Goal: Task Accomplishment & Management: Manage account settings

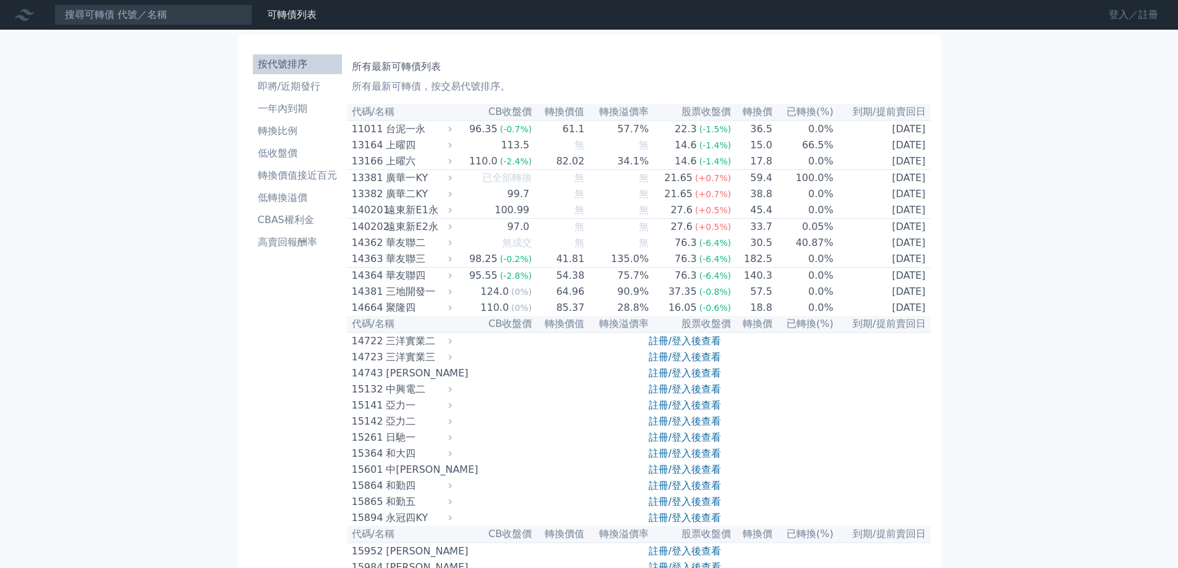
click at [1149, 13] on link "登入／註冊" at bounding box center [1133, 15] width 69 height 20
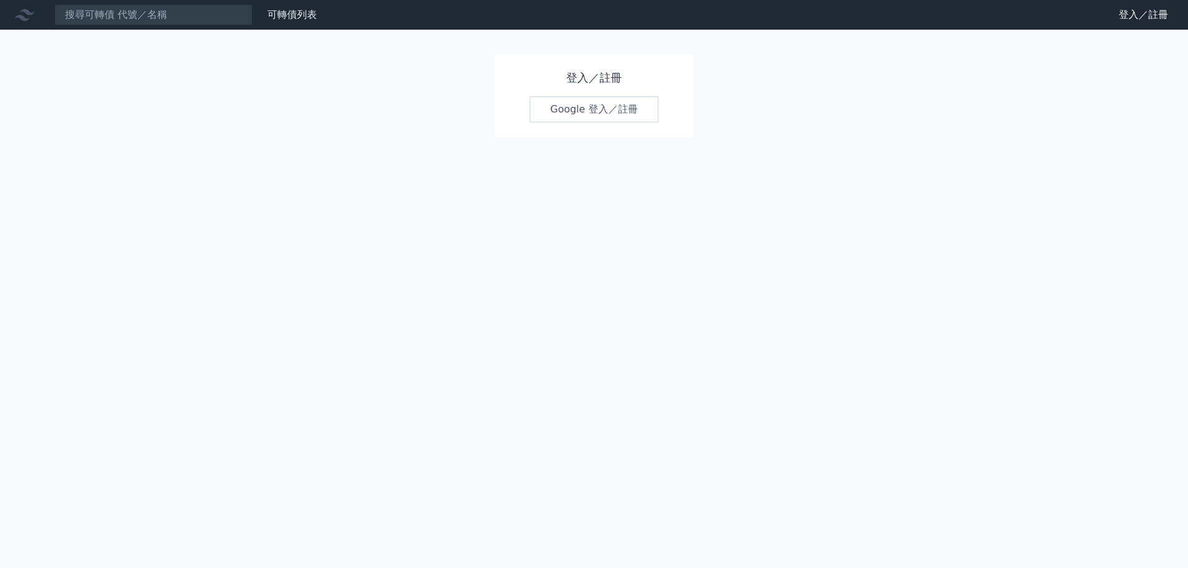
click at [565, 109] on link "Google 登入／註冊" at bounding box center [593, 109] width 129 height 26
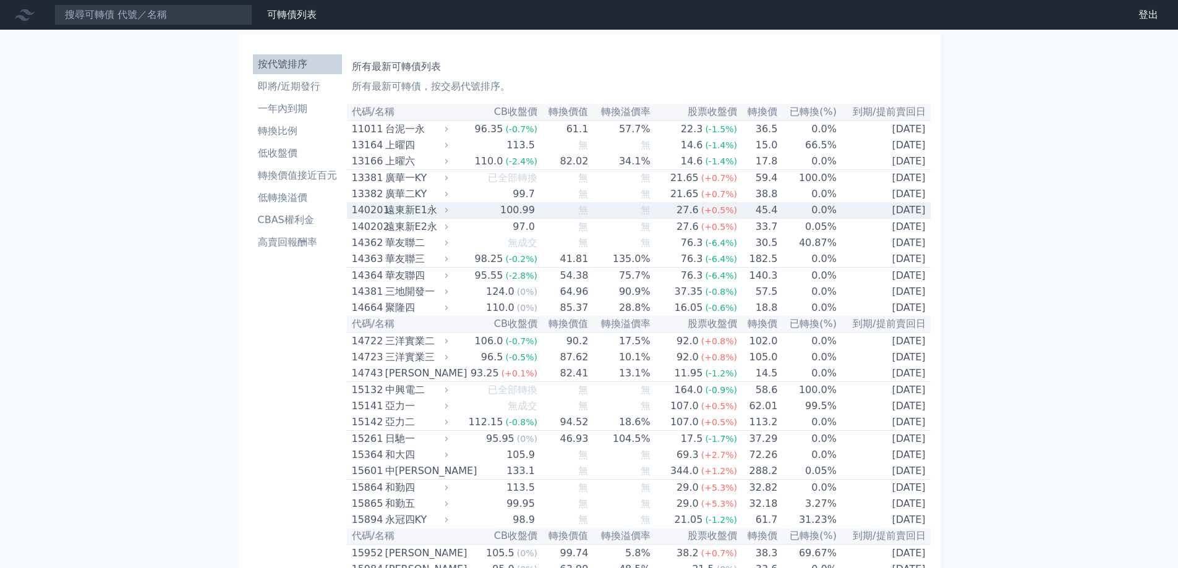
scroll to position [1989, 0]
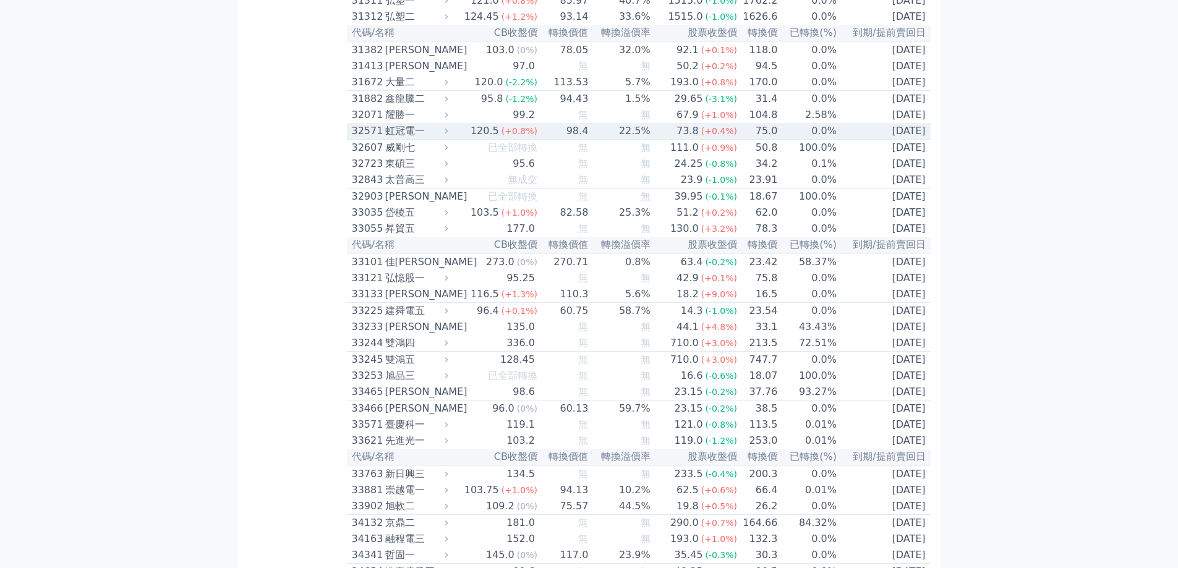
click at [764, 140] on td "75.0" at bounding box center [758, 131] width 40 height 17
